Goal: Use online tool/utility: Use online tool/utility

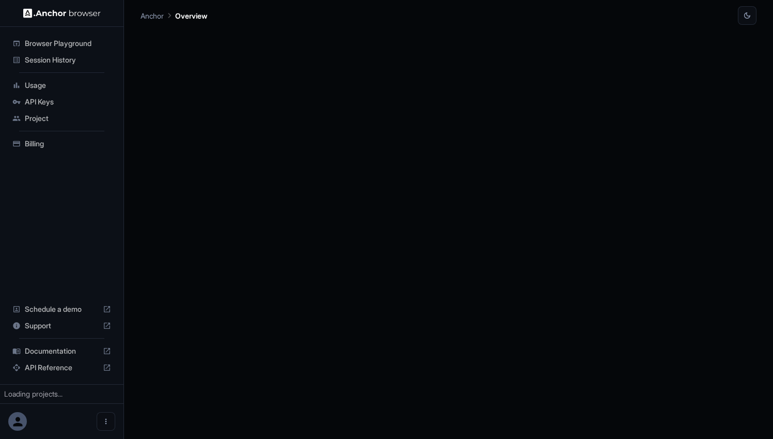
click at [29, 12] on img at bounding box center [62, 13] width 78 height 10
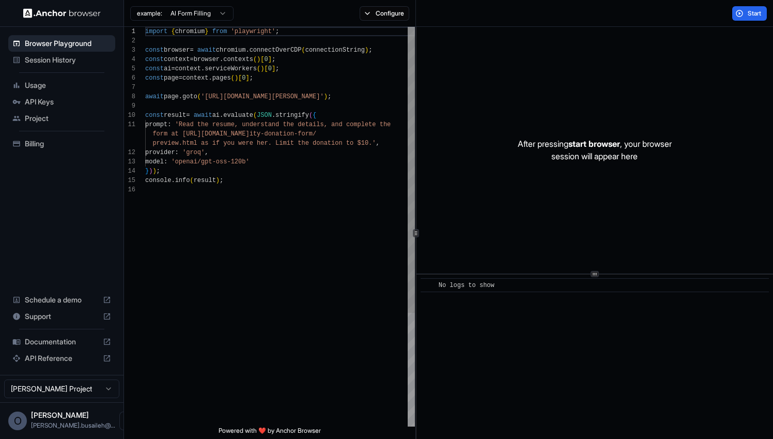
scroll to position [65, 0]
drag, startPoint x: 353, startPoint y: 98, endPoint x: 210, endPoint y: 100, distance: 143.2
click at [210, 100] on div "import { chromium } from 'playwright' ; const browser = await chromium . connec…" at bounding box center [280, 306] width 270 height 558
click at [285, 203] on div "import { chromium } from 'playwright' ; const browser = await chromium . connec…" at bounding box center [280, 306] width 270 height 558
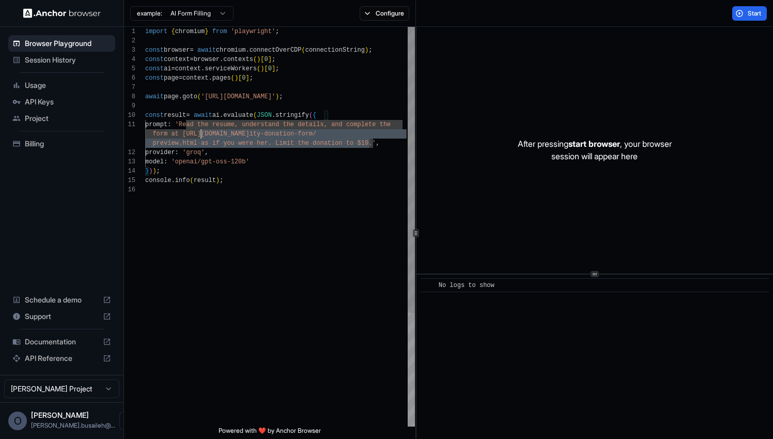
scroll to position [0, 0]
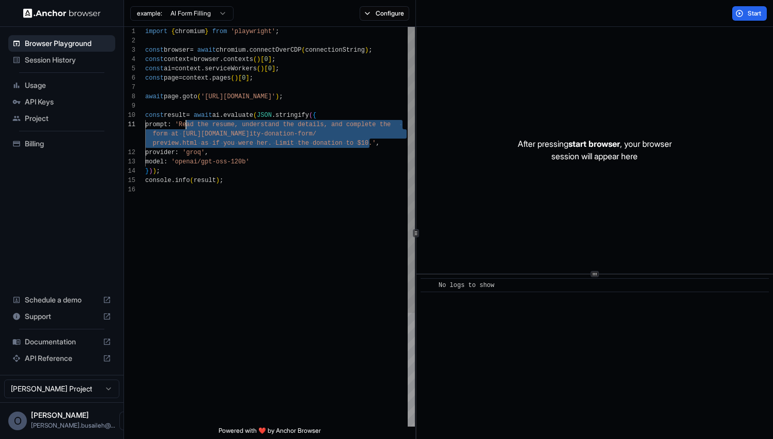
drag, startPoint x: 370, startPoint y: 144, endPoint x: 188, endPoint y: 127, distance: 183.2
click at [188, 127] on div "import { chromium } from 'playwright' ; const browser = await chromium . connec…" at bounding box center [280, 306] width 270 height 558
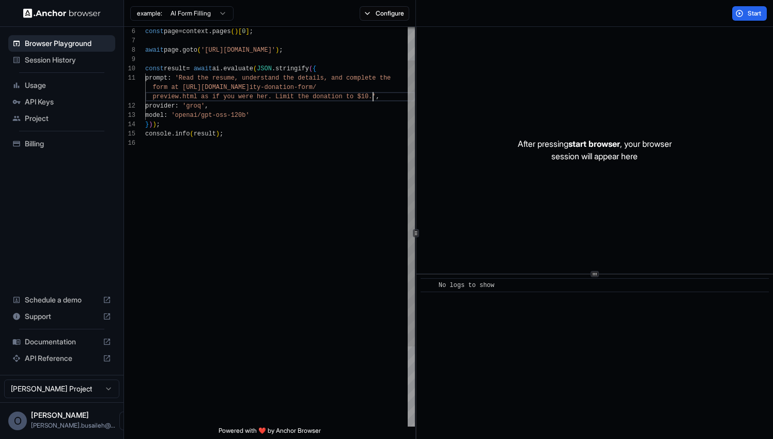
click at [374, 99] on div "const result = await ai . evaluate ( JSON . stringify ( { prompt : 'Read the re…" at bounding box center [280, 259] width 270 height 558
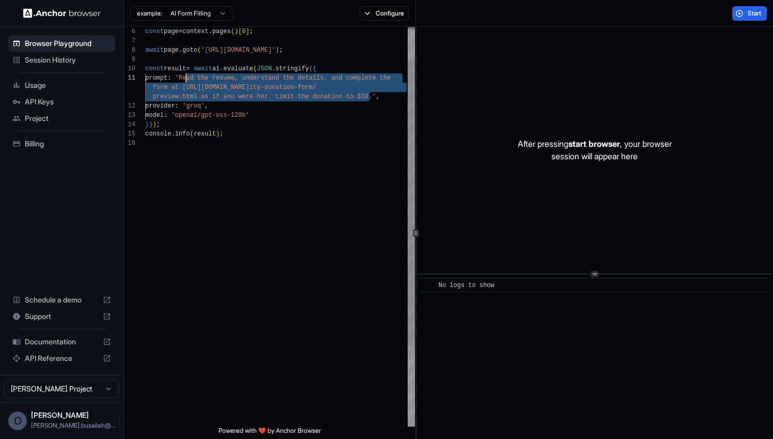
drag, startPoint x: 368, startPoint y: 99, endPoint x: 186, endPoint y: 81, distance: 183.4
click at [186, 81] on div "const result = await ai . evaluate ( JSON . stringify ( { prompt : 'Read the re…" at bounding box center [280, 259] width 270 height 558
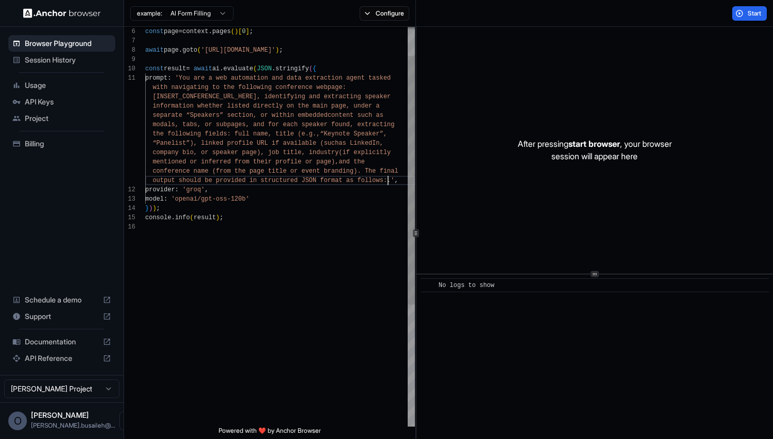
scroll to position [9, 0]
click at [742, 13] on button "Start" at bounding box center [749, 13] width 35 height 14
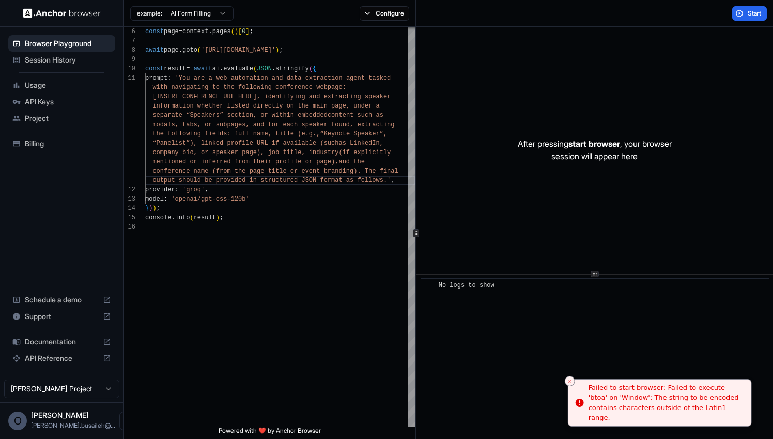
drag, startPoint x: 706, startPoint y: 415, endPoint x: 623, endPoint y: 408, distance: 84.1
click at [623, 408] on div "Failed to start browser: Failed to execute 'btoa' on 'Window': The string to be…" at bounding box center [666, 402] width 155 height 40
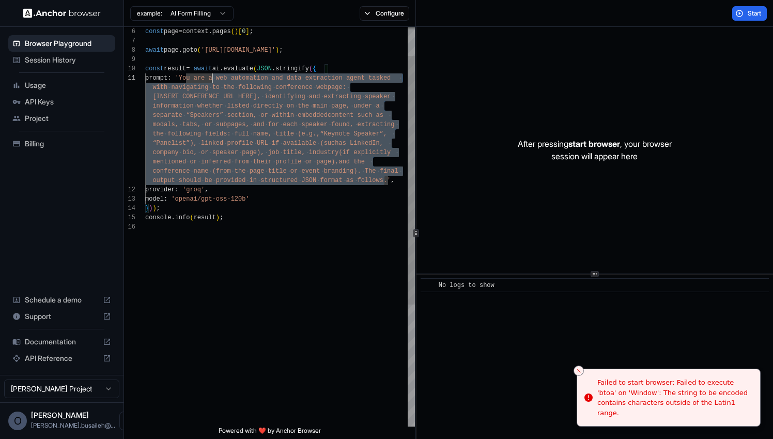
scroll to position [0, 0]
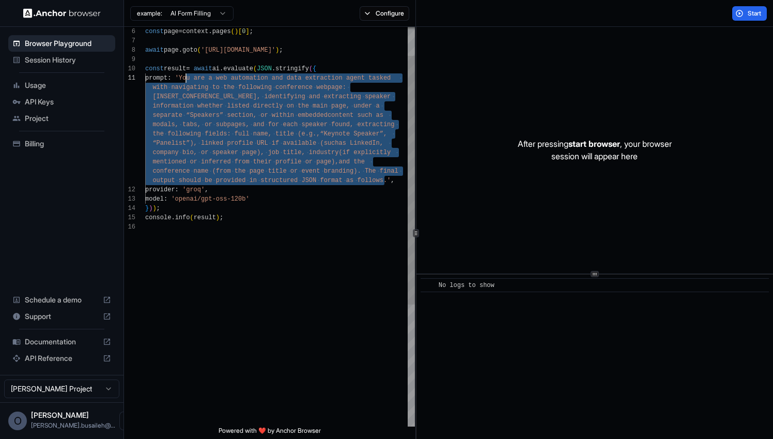
drag, startPoint x: 384, startPoint y: 183, endPoint x: 188, endPoint y: 76, distance: 223.4
click at [188, 76] on div "const result = await ai . evaluate ( JSON . stringify ( { prompt : 'You are a w…" at bounding box center [280, 300] width 270 height 641
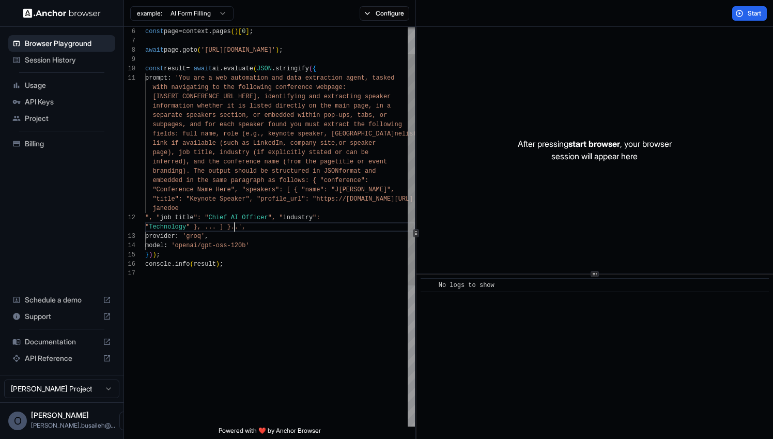
scroll to position [56, 0]
click at [145, 219] on div "const result = await ai . evaluate ( JSON . stringify ( { prompt : 'You are a w…" at bounding box center [280, 324] width 270 height 688
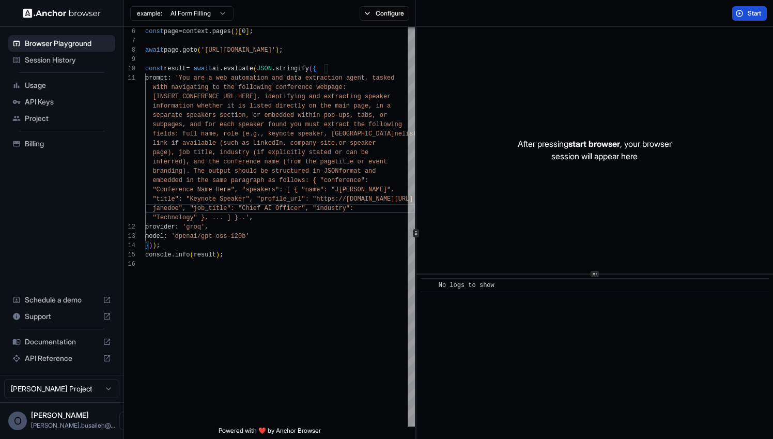
click at [754, 13] on span "Start" at bounding box center [755, 13] width 14 height 8
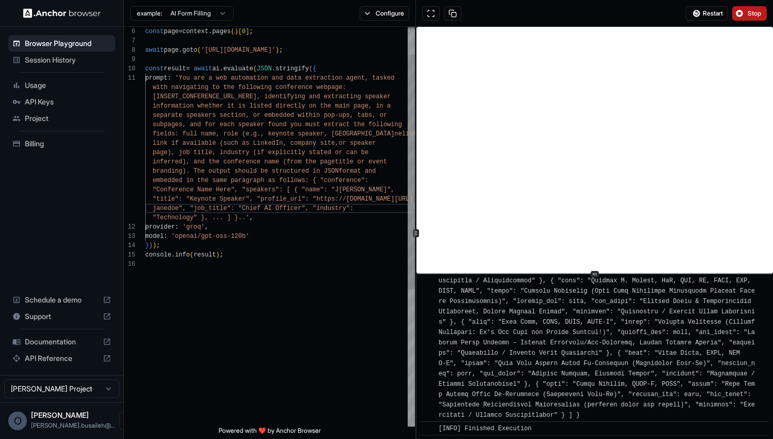
scroll to position [65, 0]
click at [284, 238] on div "const result = await ai . evaluate ( JSON . stringify ( { prompt : 'You are a w…" at bounding box center [280, 319] width 270 height 679
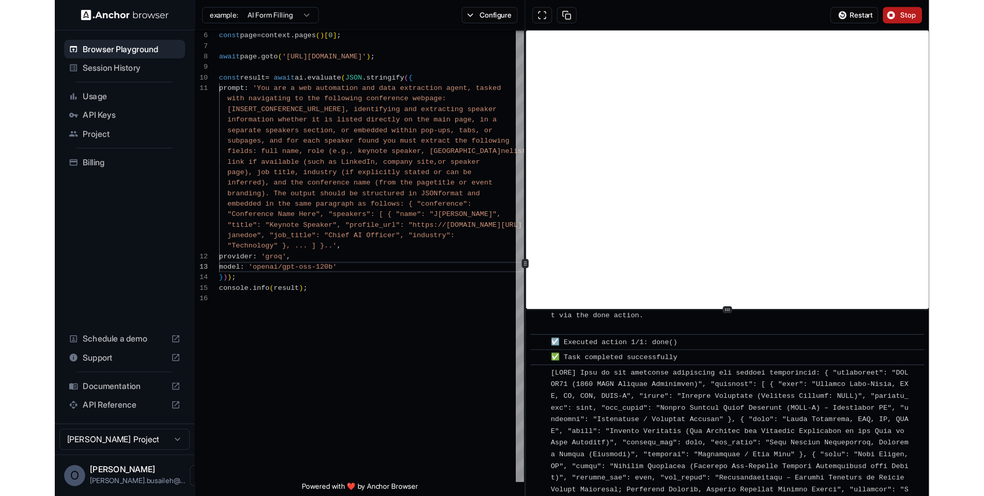
scroll to position [604, 0]
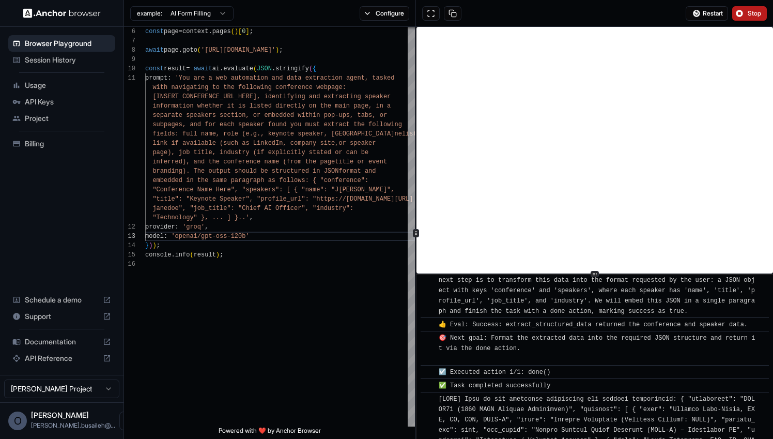
drag, startPoint x: 586, startPoint y: 416, endPoint x: 682, endPoint y: 400, distance: 97.4
copy span "{ "loremipsum": "DOLOR77 (0249 SITA Consect Adipiscing)", "elitsedd": [ { "eius…"
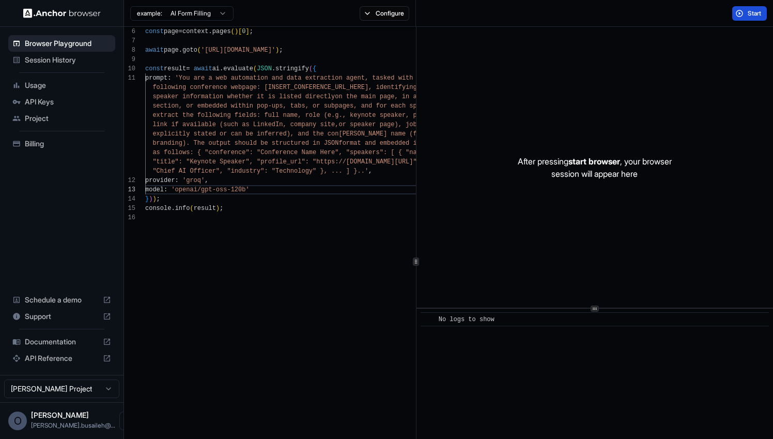
type textarea "**********"
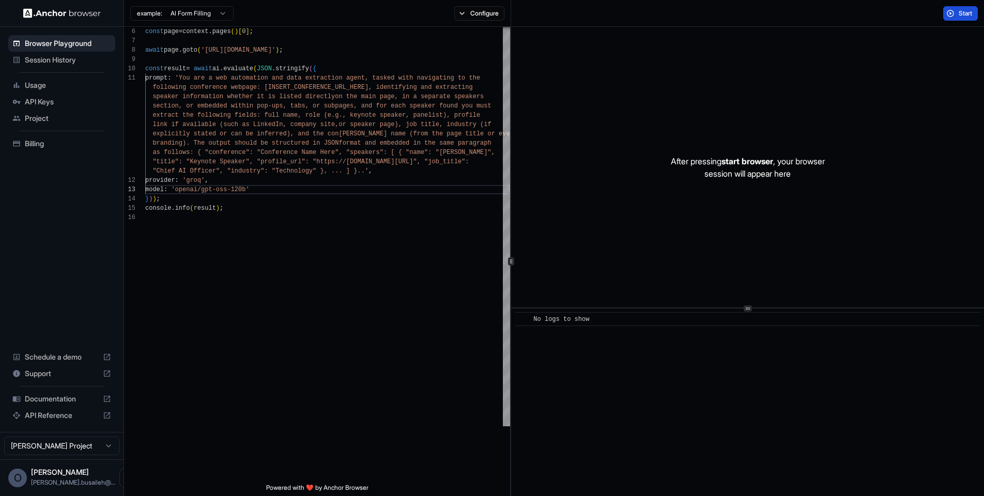
scroll to position [47, 0]
